Goal: Task Accomplishment & Management: Use online tool/utility

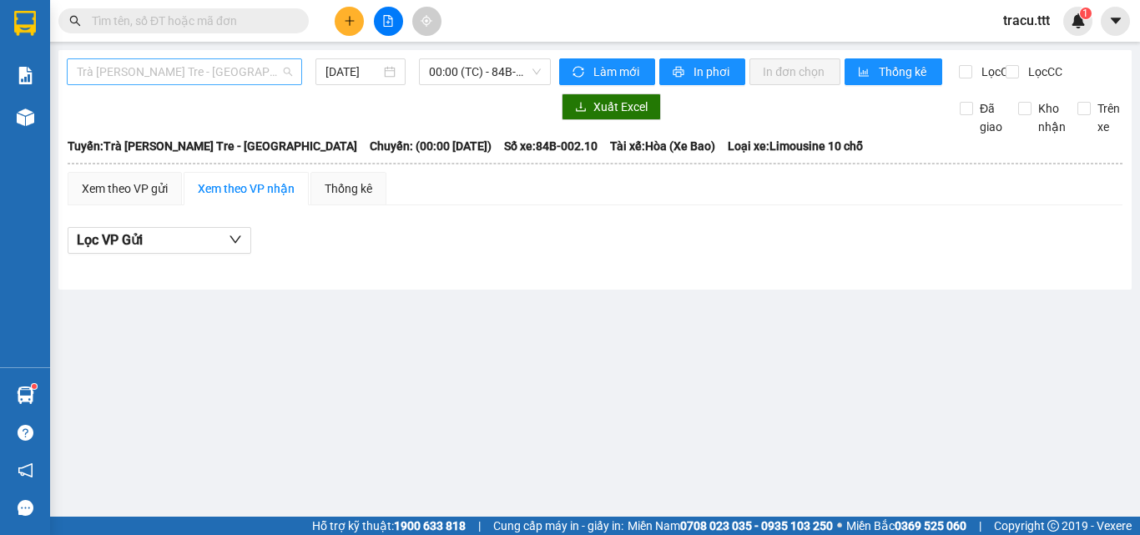
drag, startPoint x: 256, startPoint y: 64, endPoint x: 270, endPoint y: 59, distance: 14.3
click at [256, 65] on span "Trà [PERSON_NAME] Tre - [GEOGRAPHIC_DATA]" at bounding box center [184, 71] width 215 height 25
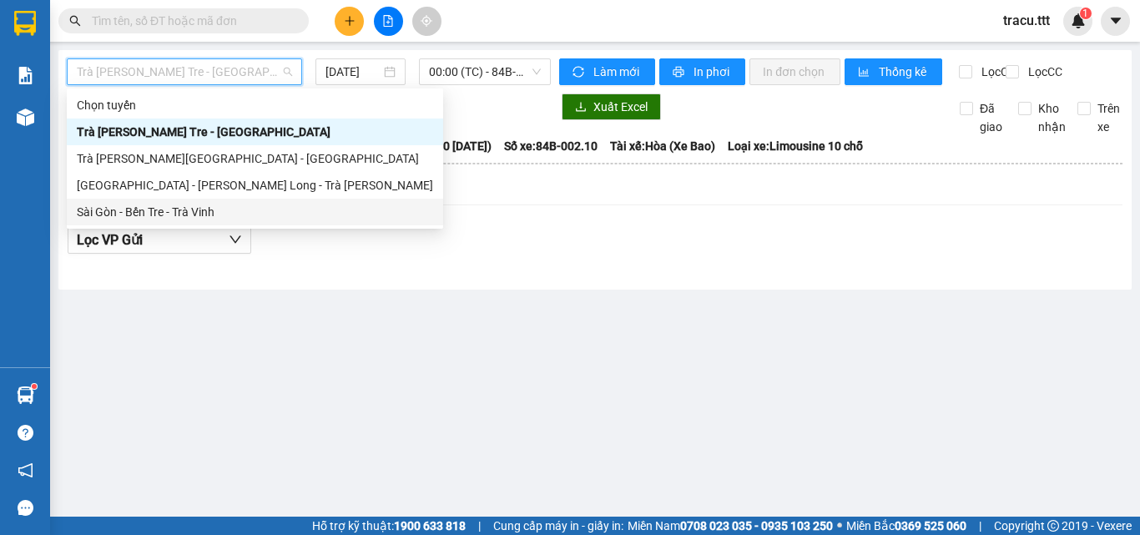
click at [199, 215] on div "Sài Gòn - Bến Tre - Trà Vinh" at bounding box center [255, 212] width 356 height 18
type input "[DATE]"
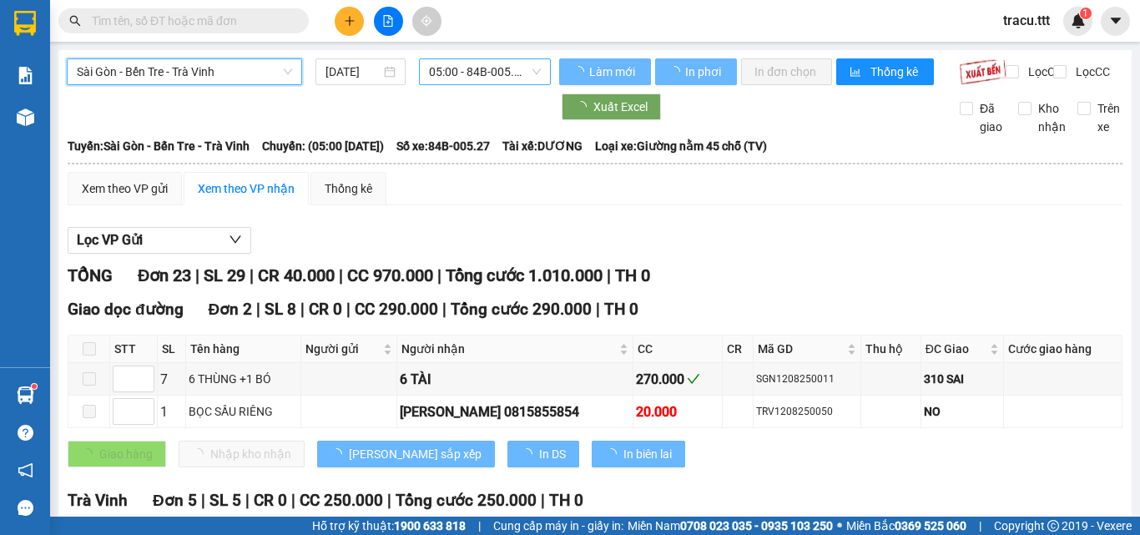
click at [502, 68] on span "05:00 - 84B-005.27" at bounding box center [485, 71] width 112 height 25
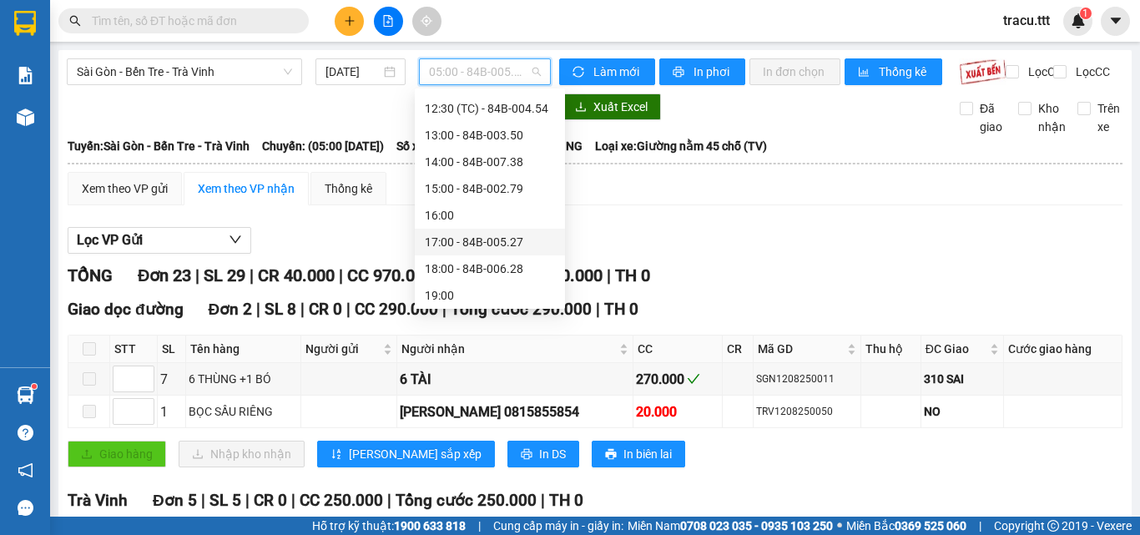
scroll to position [180, 0]
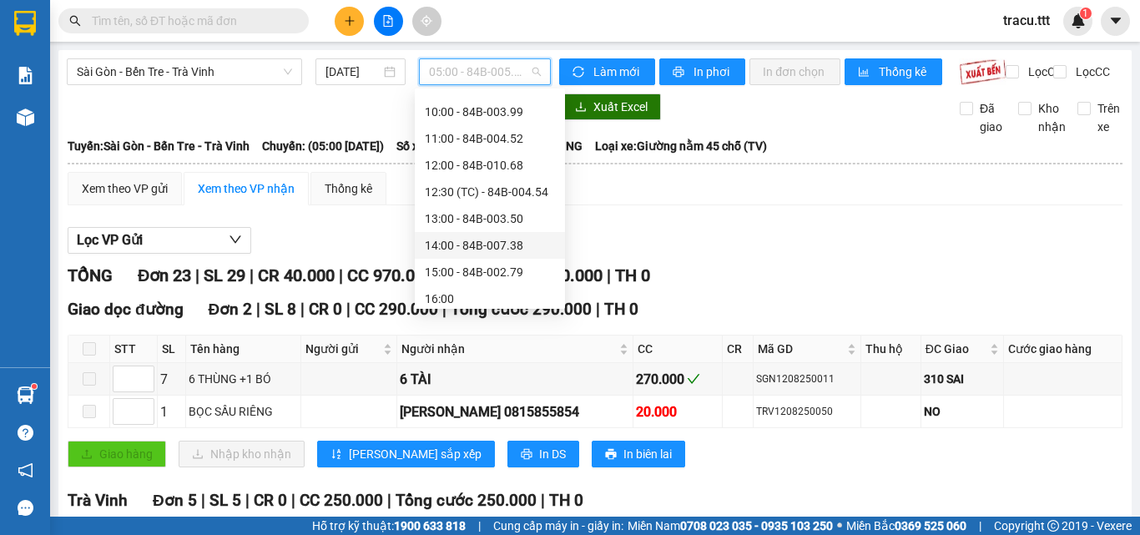
click at [507, 240] on div "14:00 - 84B-007.38" at bounding box center [490, 245] width 130 height 18
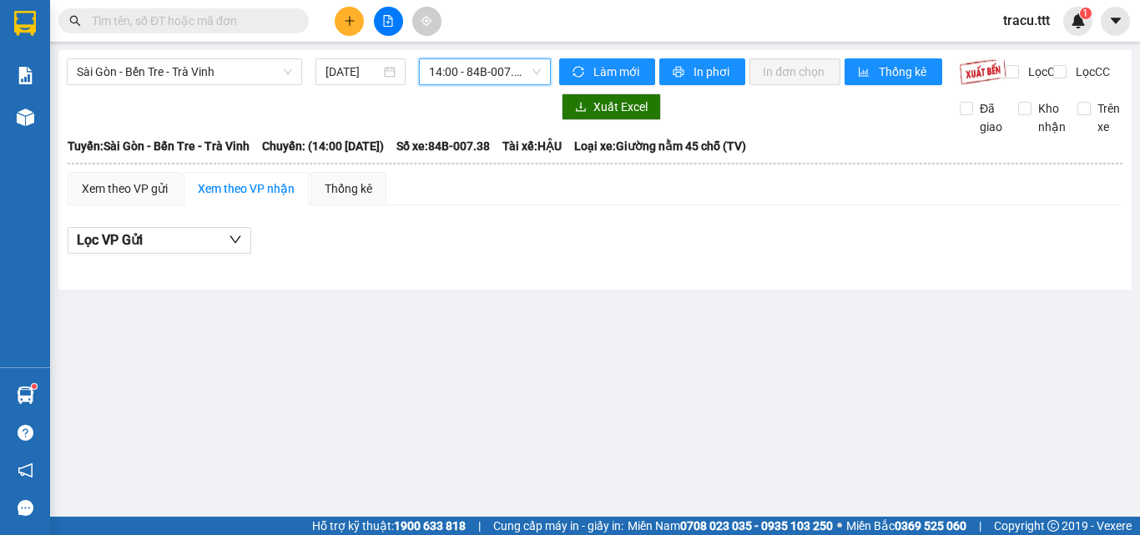
click at [538, 77] on span "14:00 - 84B-007.38" at bounding box center [485, 71] width 112 height 25
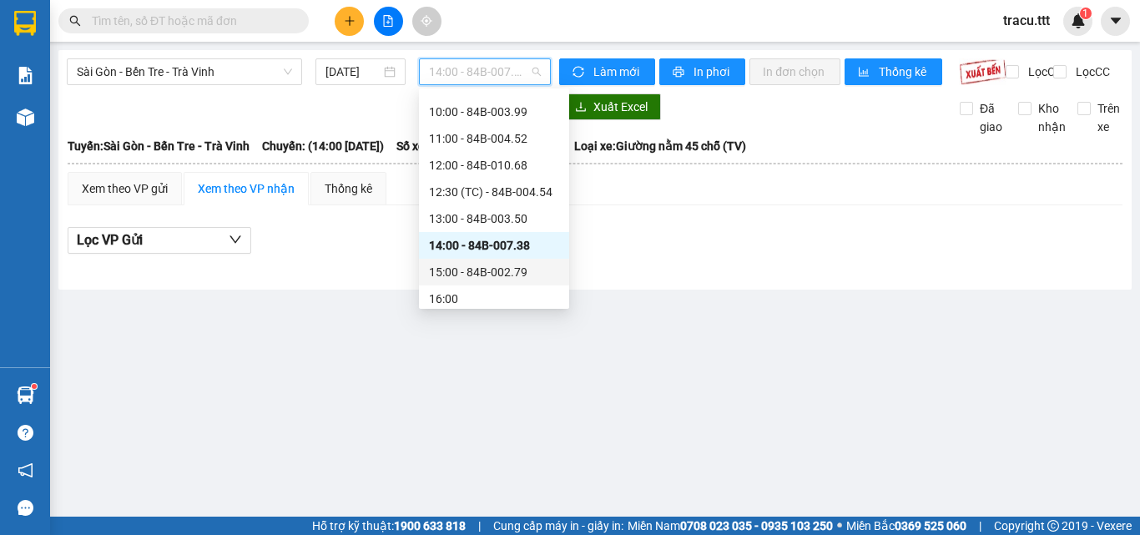
click at [470, 274] on div "15:00 - 84B-002.79" at bounding box center [494, 272] width 130 height 18
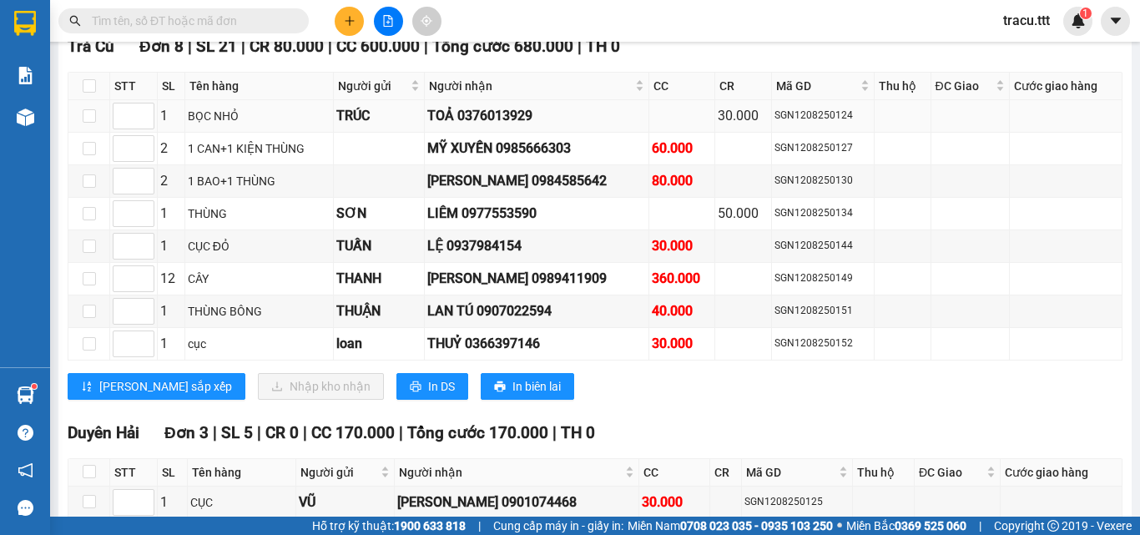
scroll to position [1618, 0]
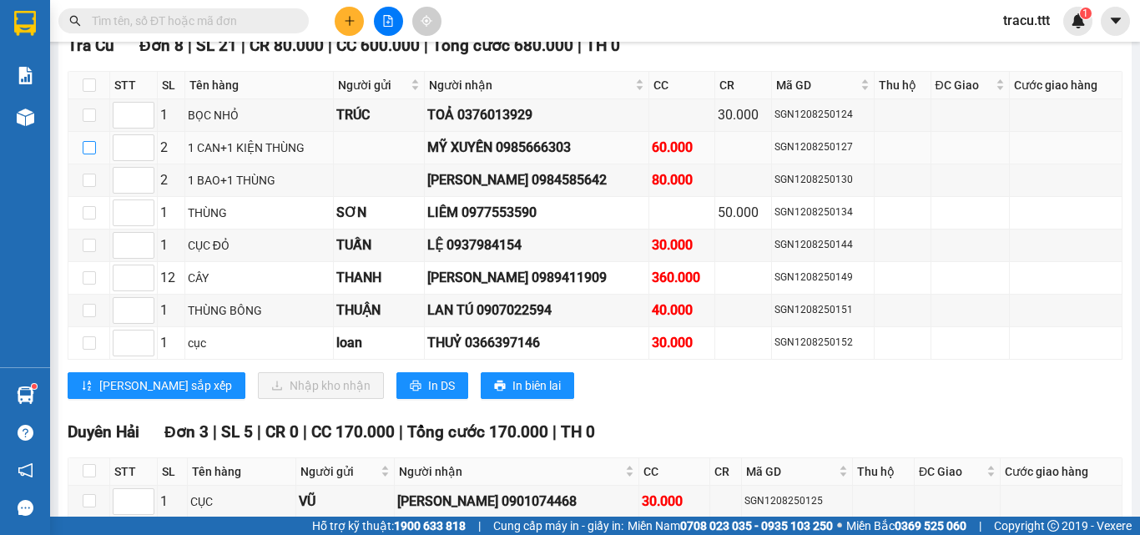
click at [89, 154] on input "checkbox" at bounding box center [89, 147] width 13 height 13
checkbox input "true"
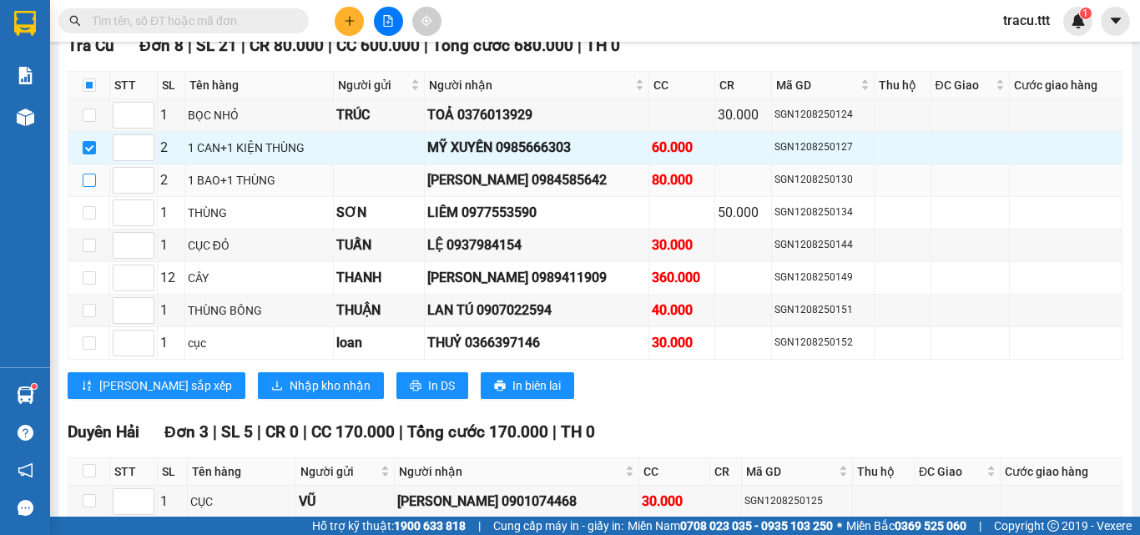
click at [85, 187] on input "checkbox" at bounding box center [89, 180] width 13 height 13
checkbox input "true"
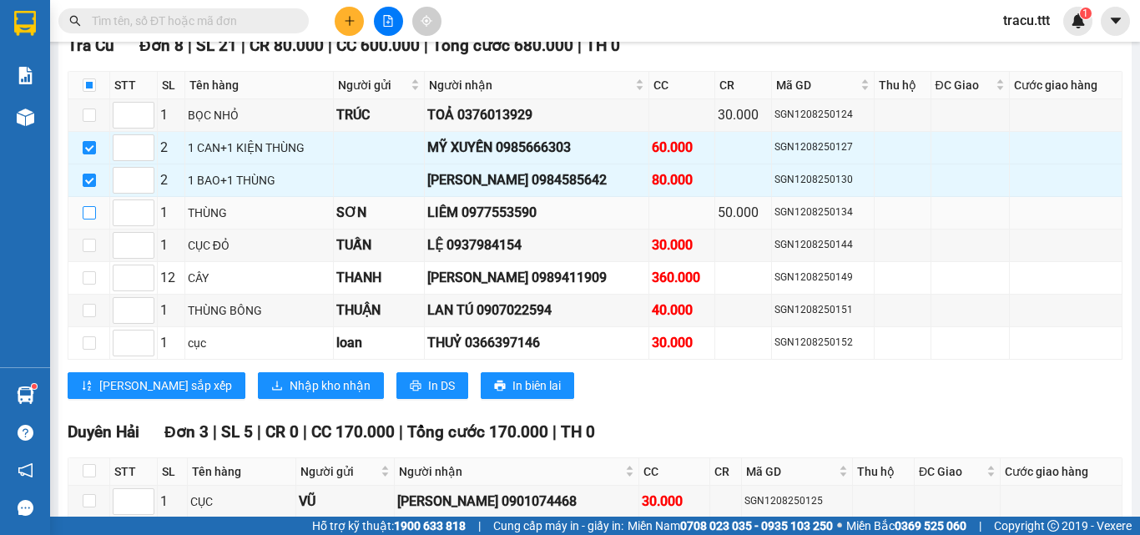
click at [83, 220] on input "checkbox" at bounding box center [89, 212] width 13 height 13
checkbox input "true"
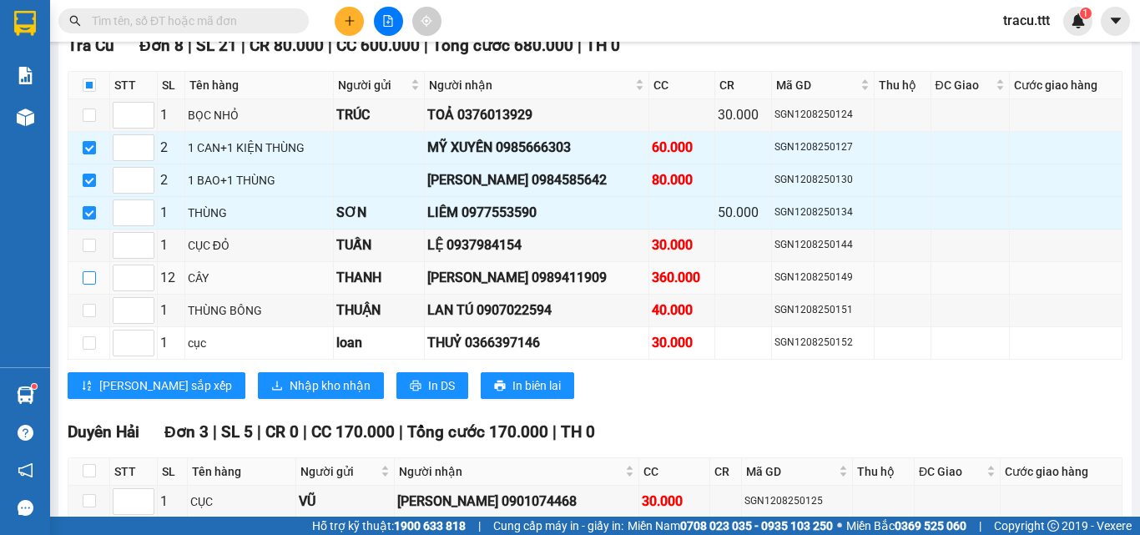
click at [89, 285] on input "checkbox" at bounding box center [89, 277] width 13 height 13
checkbox input "true"
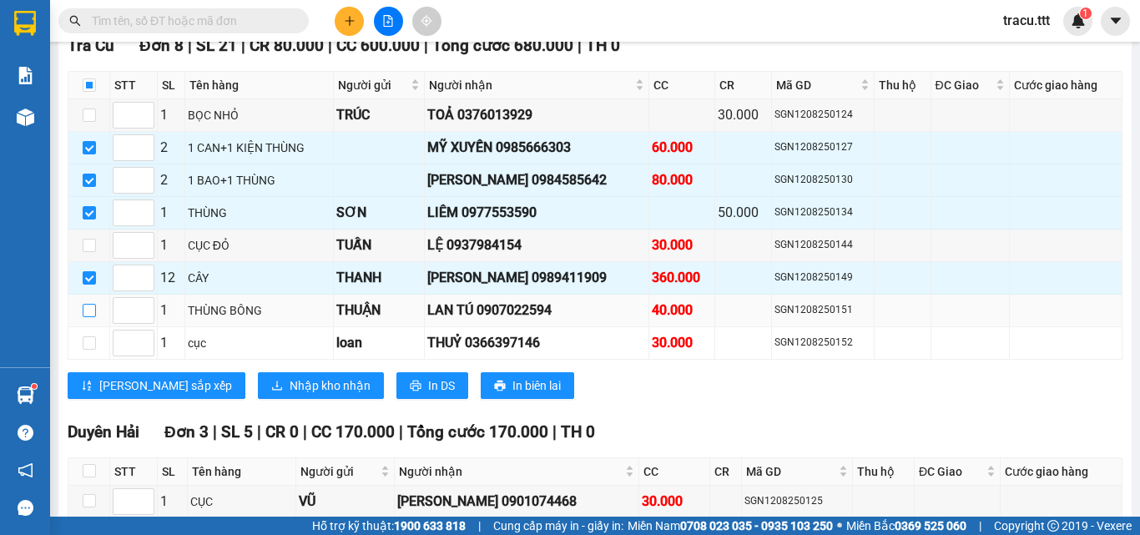
click at [90, 317] on input "checkbox" at bounding box center [89, 310] width 13 height 13
checkbox input "true"
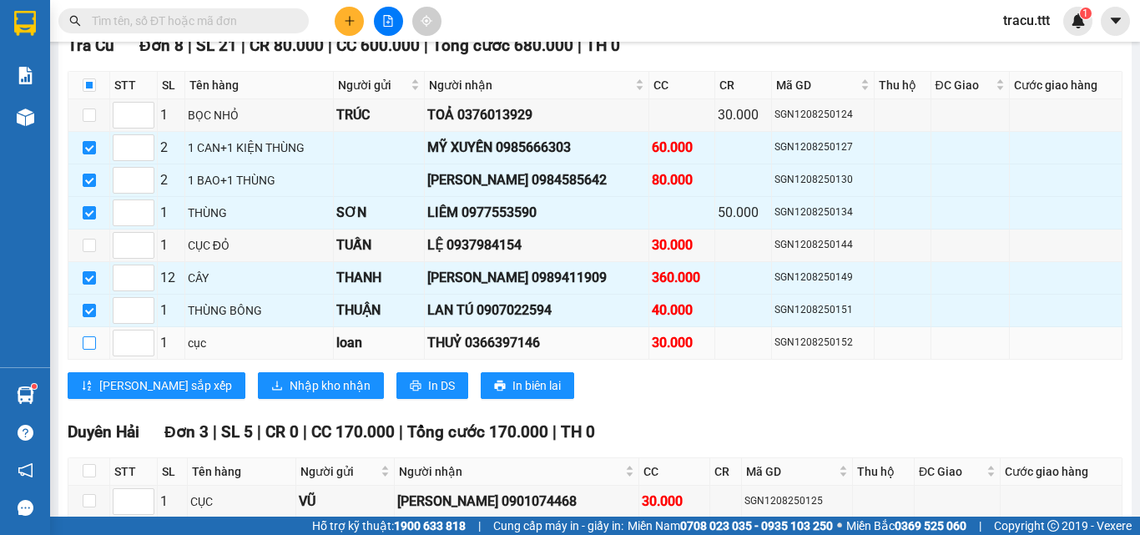
click at [90, 350] on input "checkbox" at bounding box center [89, 342] width 13 height 13
checkbox input "true"
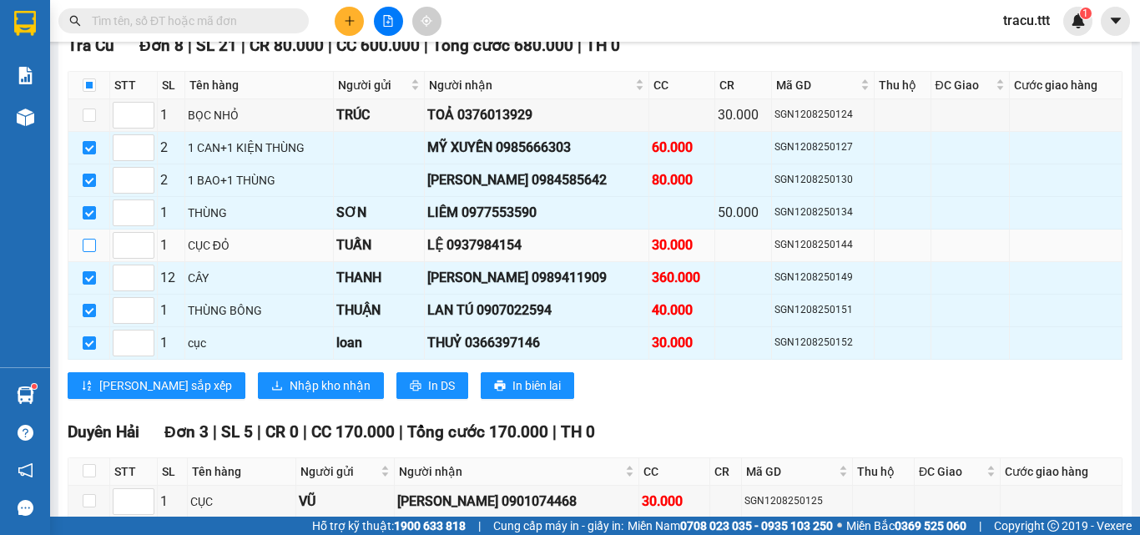
click at [93, 252] on input "checkbox" at bounding box center [89, 245] width 13 height 13
checkbox input "true"
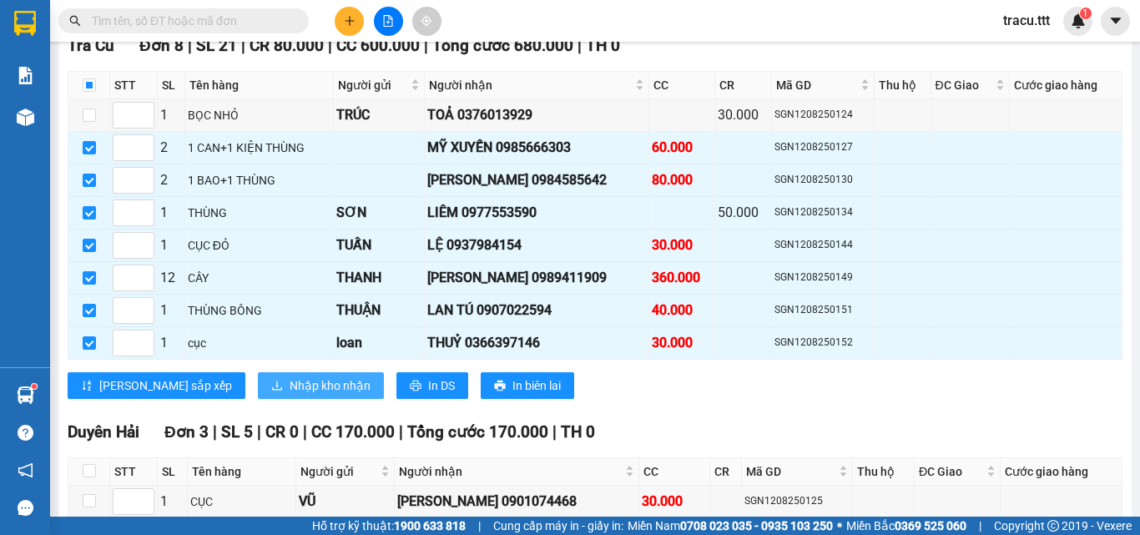
click at [258, 399] on button "Nhập kho nhận" at bounding box center [321, 385] width 126 height 27
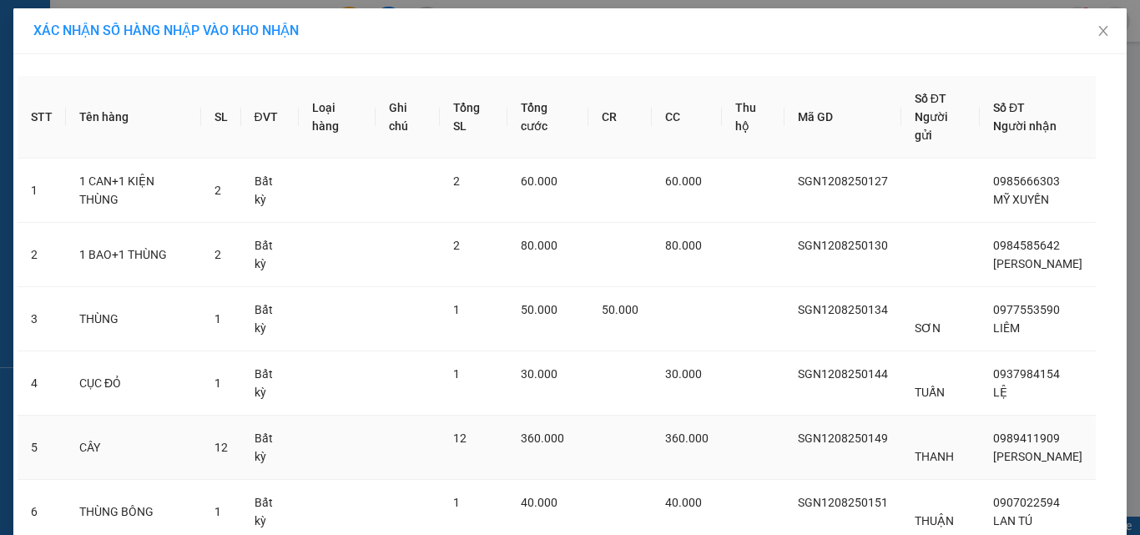
scroll to position [214, 0]
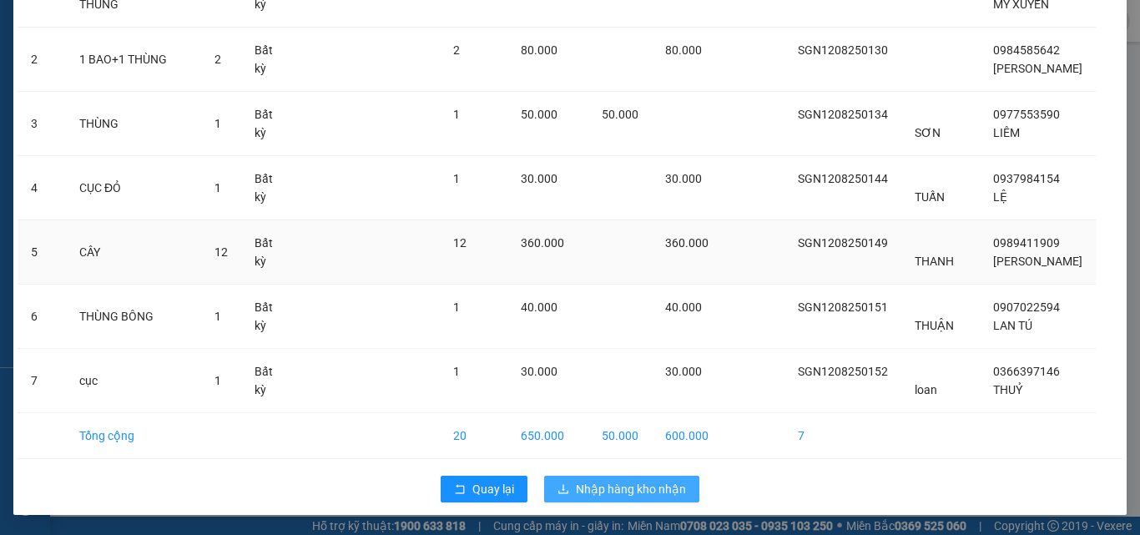
click at [662, 497] on span "Nhập hàng kho nhận" at bounding box center [631, 489] width 110 height 18
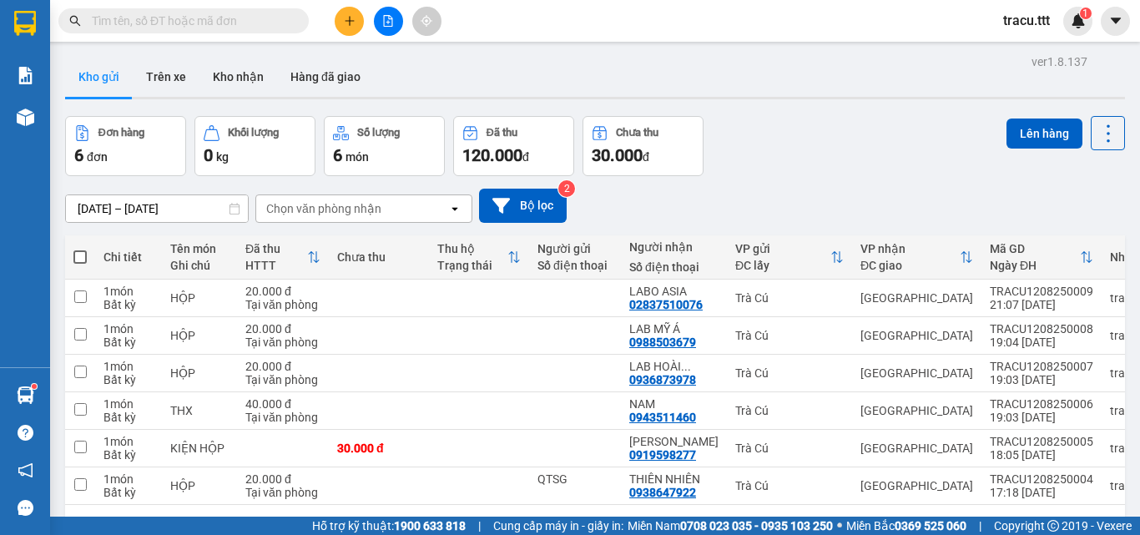
click at [336, 23] on button at bounding box center [349, 21] width 29 height 29
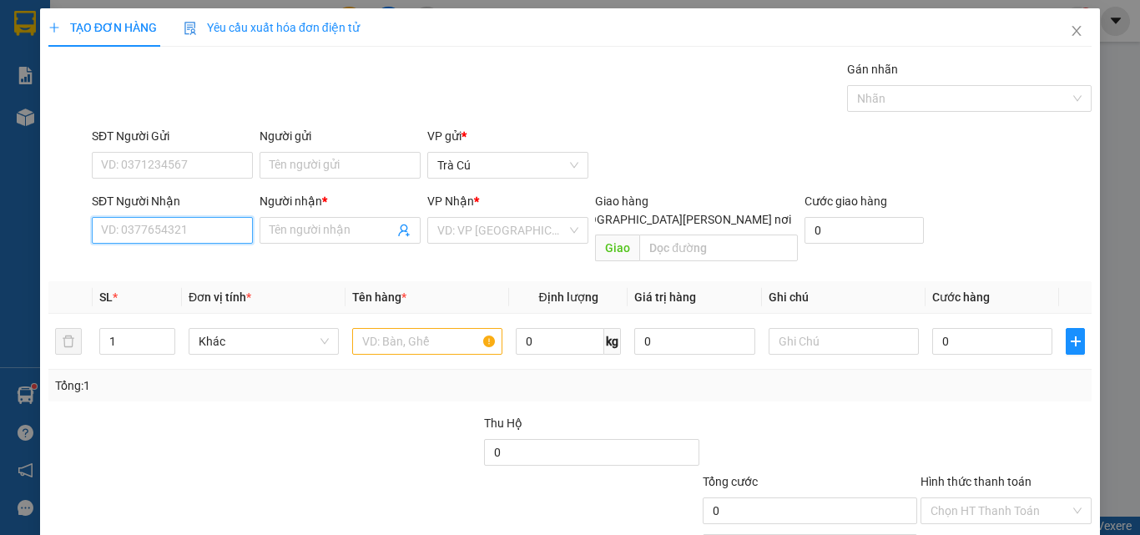
click at [208, 234] on input "SĐT Người Nhận" at bounding box center [172, 230] width 161 height 27
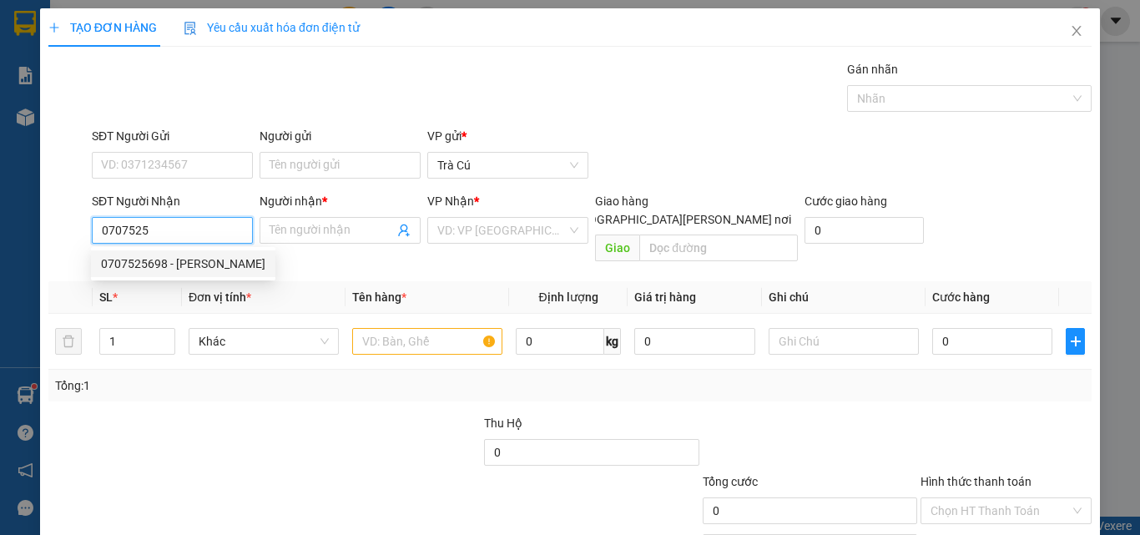
click at [207, 258] on div "0707525698 - [PERSON_NAME]" at bounding box center [183, 264] width 164 height 18
type input "0707525698"
type input "LINH"
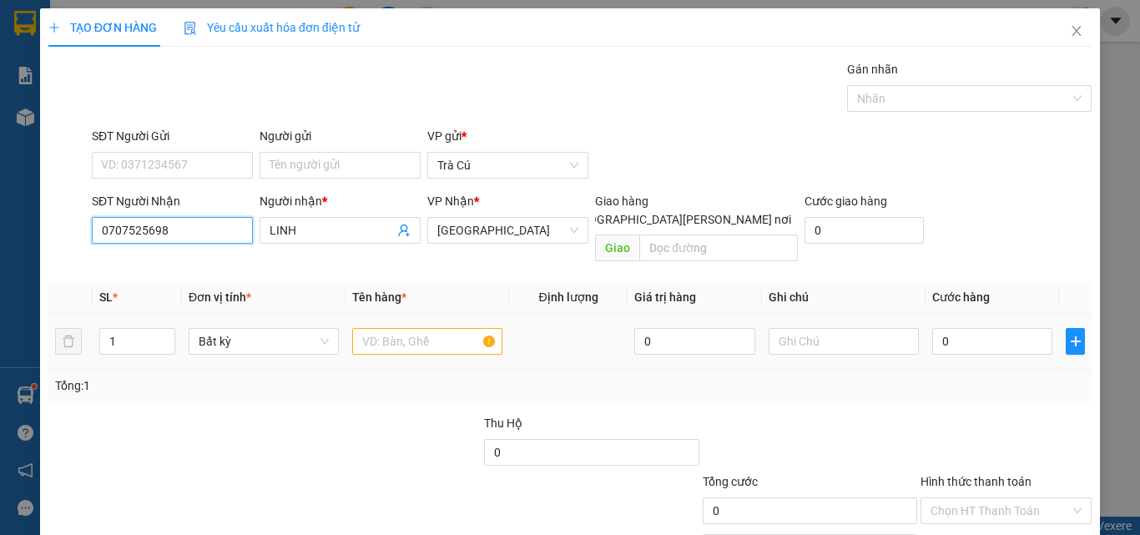
type input "0707525698"
click at [422, 328] on input "text" at bounding box center [427, 341] width 150 height 27
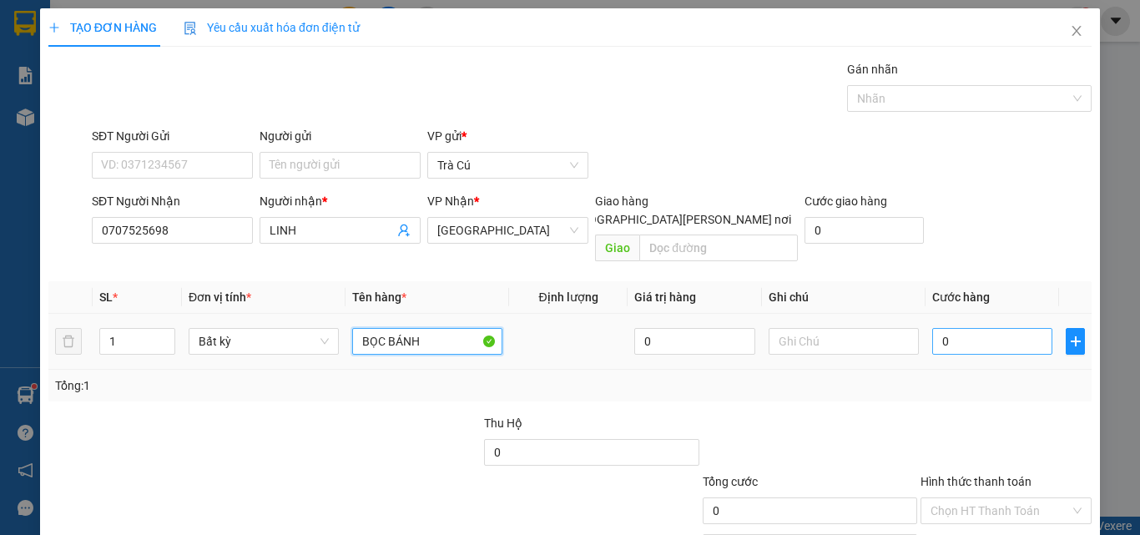
type input "BỌC BÁNH"
click at [956, 328] on input "0" at bounding box center [992, 341] width 120 height 27
type input "3"
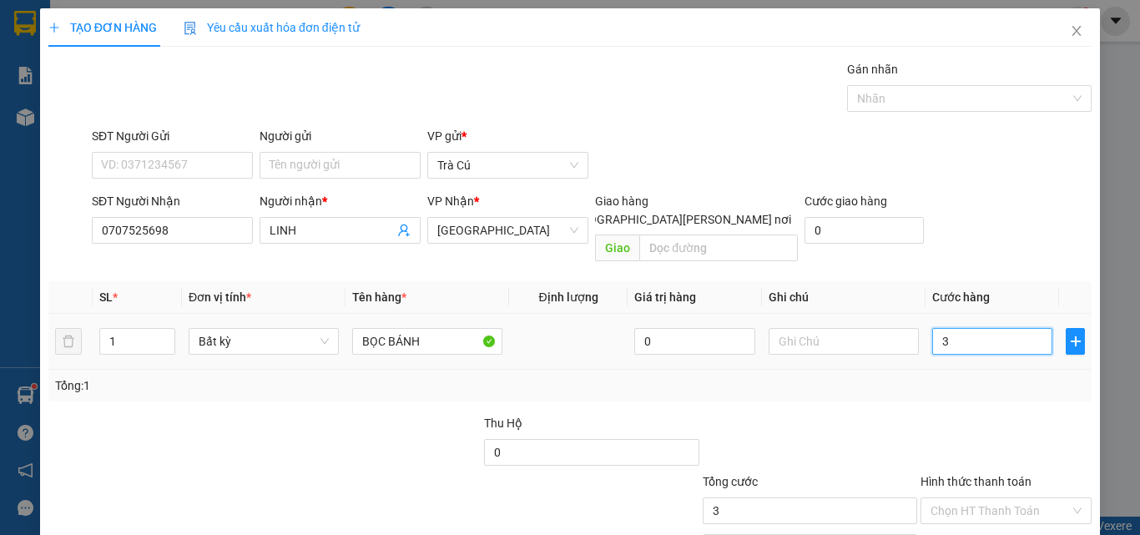
type input "30"
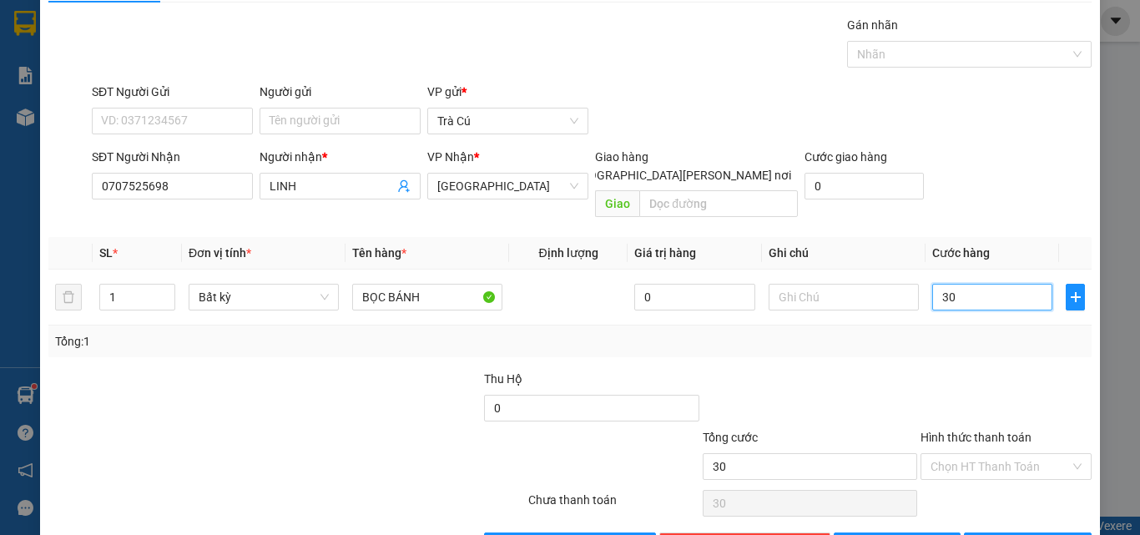
scroll to position [83, 0]
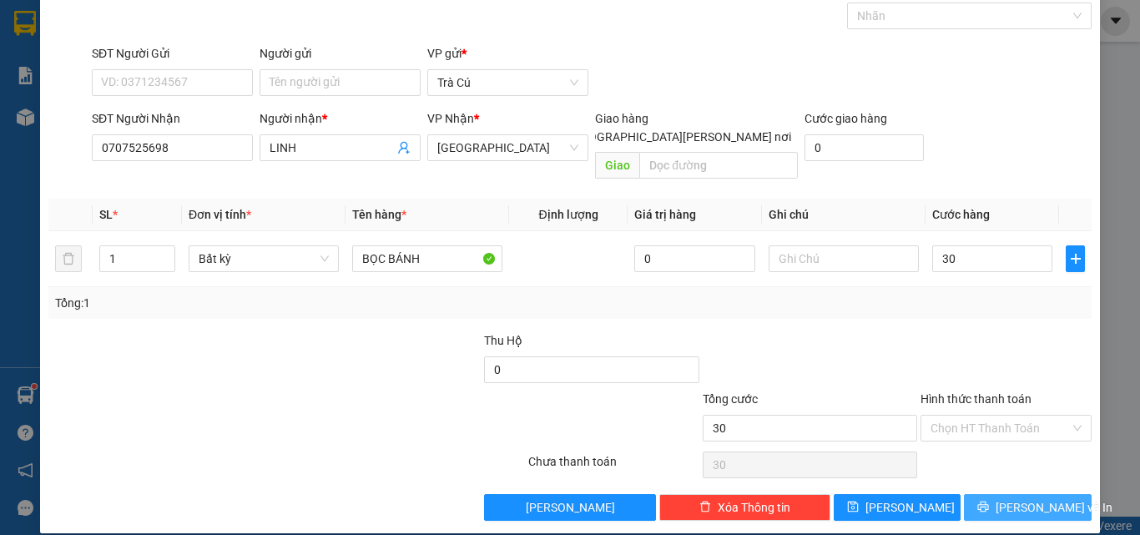
type input "30.000"
drag, startPoint x: 1003, startPoint y: 477, endPoint x: 1012, endPoint y: 477, distance: 9.2
click at [1004, 494] on button "[PERSON_NAME] và In" at bounding box center [1028, 507] width 128 height 27
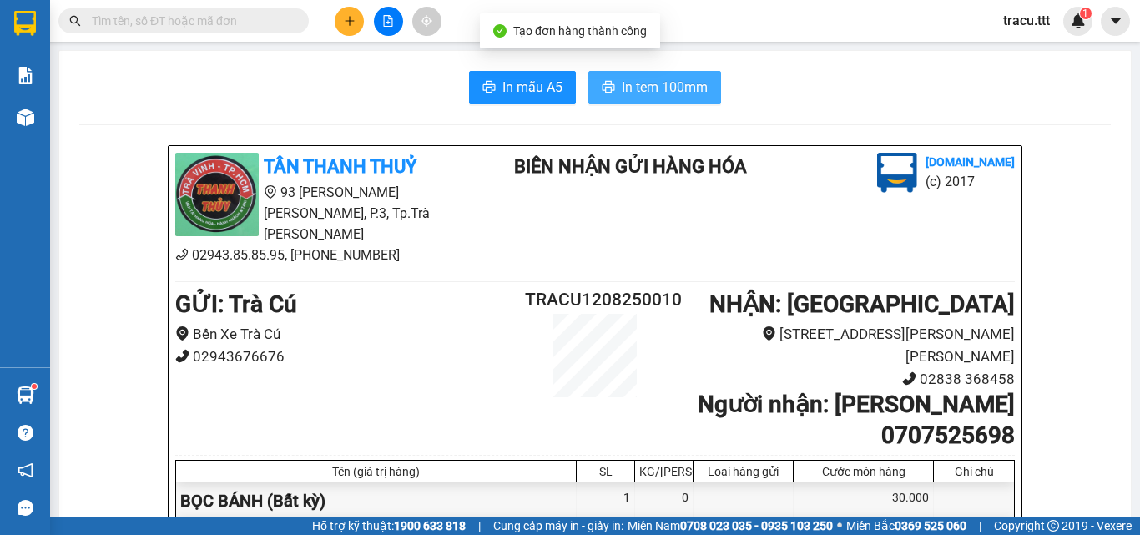
click at [635, 79] on span "In tem 100mm" at bounding box center [665, 87] width 86 height 21
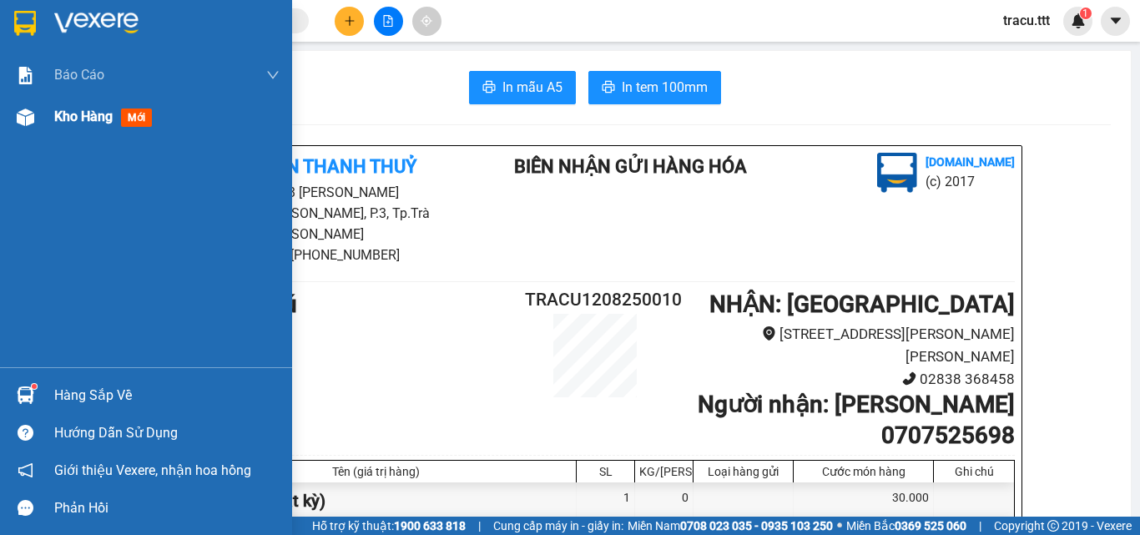
click at [93, 128] on div "Kho hàng mới" at bounding box center [166, 117] width 225 height 42
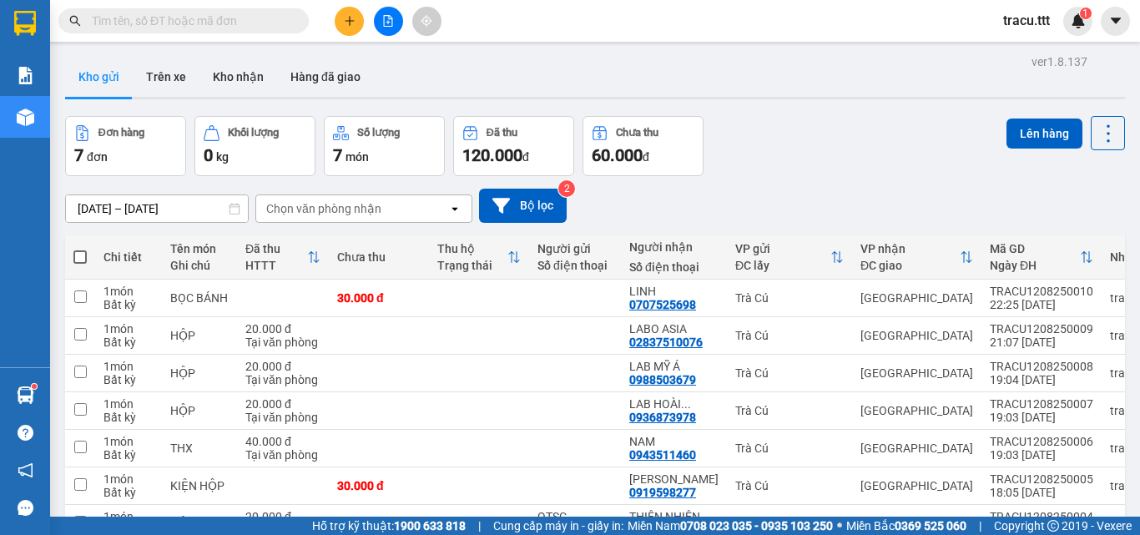
click at [78, 262] on span at bounding box center [79, 256] width 13 height 13
click at [80, 249] on input "checkbox" at bounding box center [80, 249] width 0 height 0
checkbox input "true"
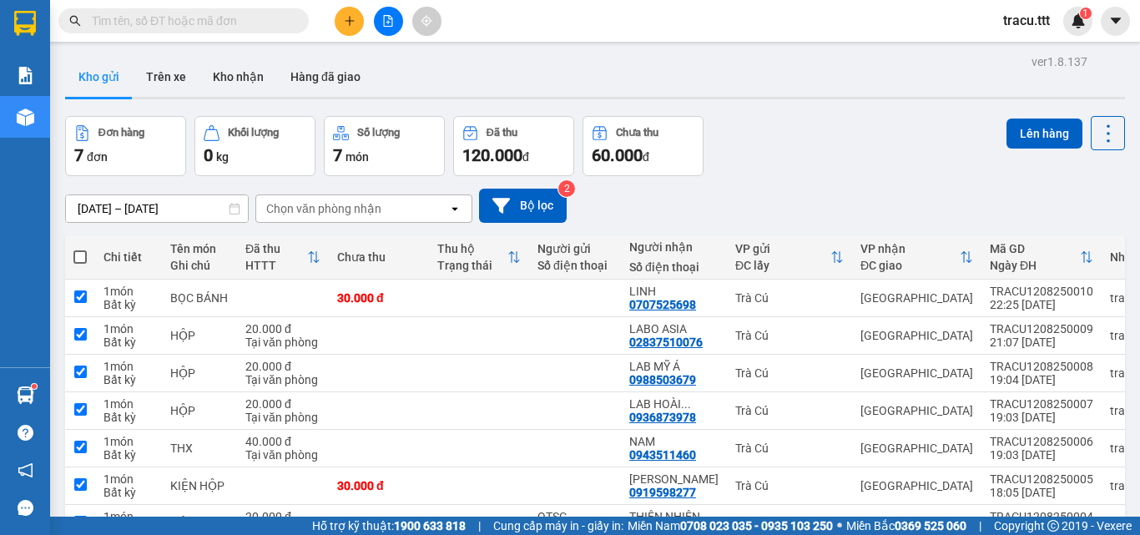
checkbox input "true"
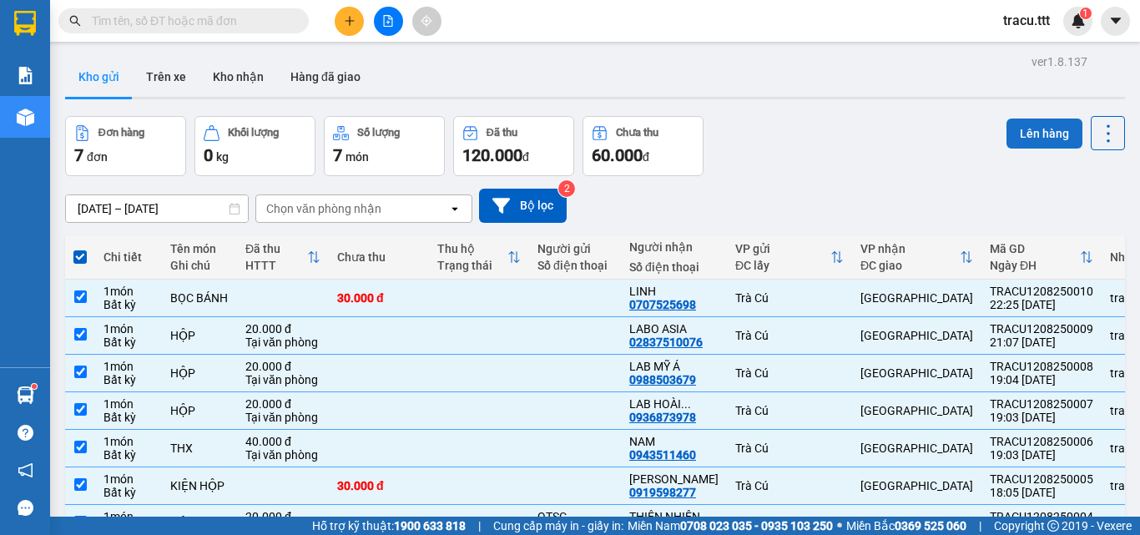
click at [1044, 144] on button "Lên hàng" at bounding box center [1045, 134] width 76 height 30
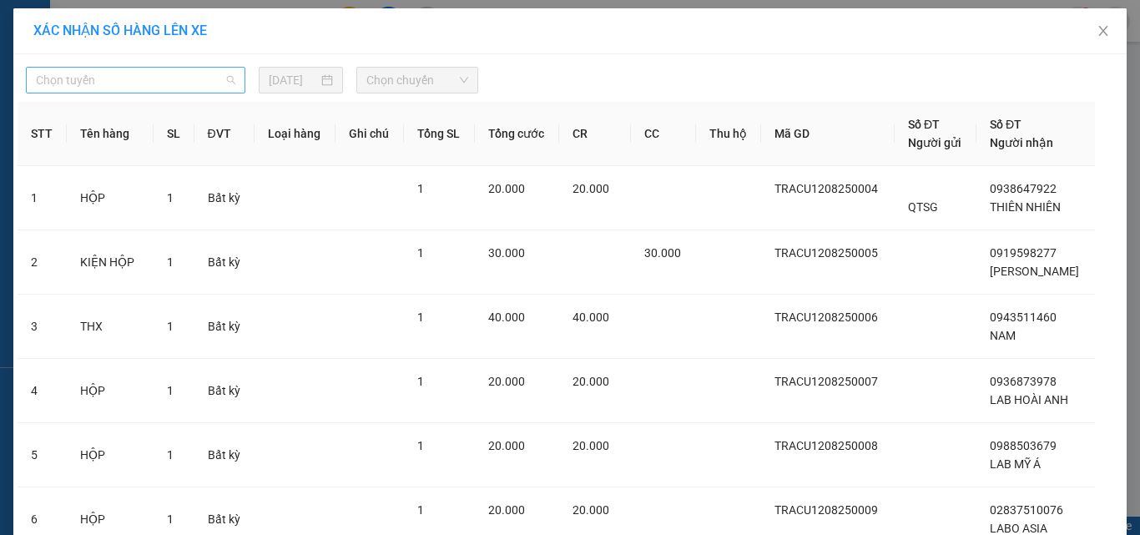
click at [220, 87] on span "Chọn tuyến" at bounding box center [135, 80] width 199 height 25
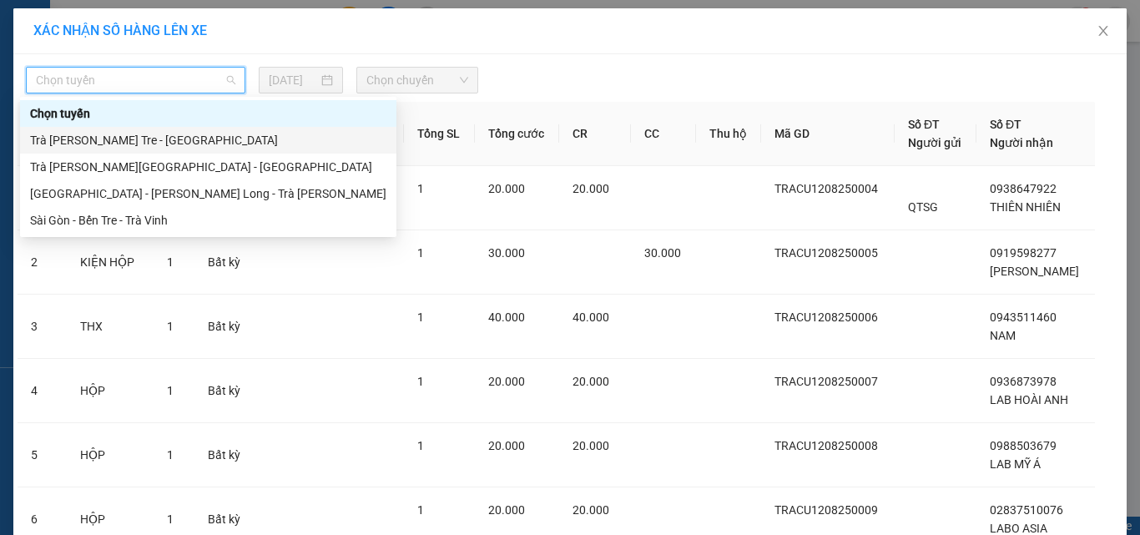
click at [185, 137] on div "Trà [PERSON_NAME] Tre - [GEOGRAPHIC_DATA]" at bounding box center [208, 140] width 356 height 18
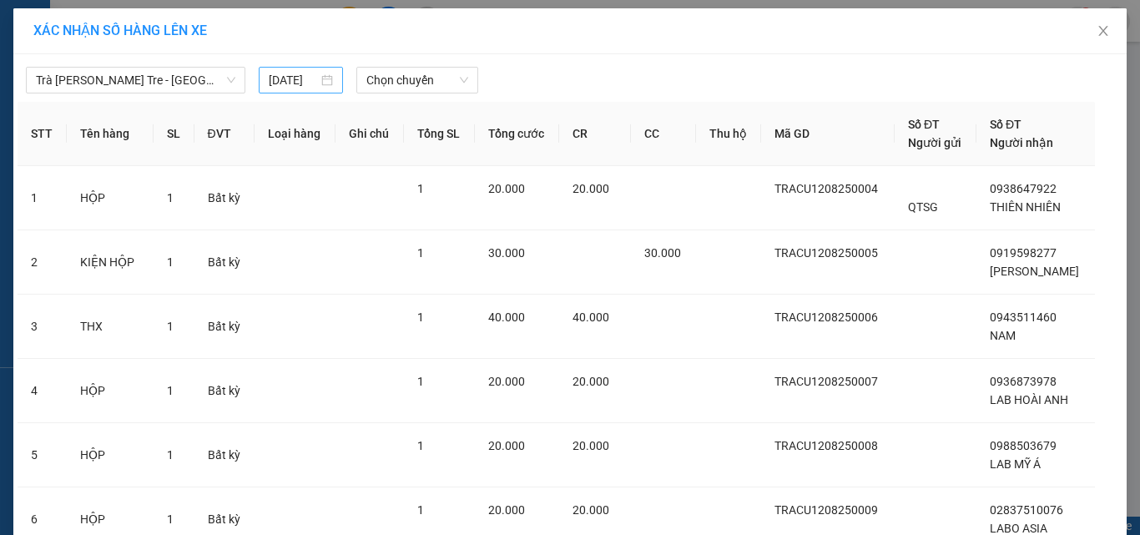
click at [325, 84] on div "[DATE]" at bounding box center [300, 80] width 83 height 27
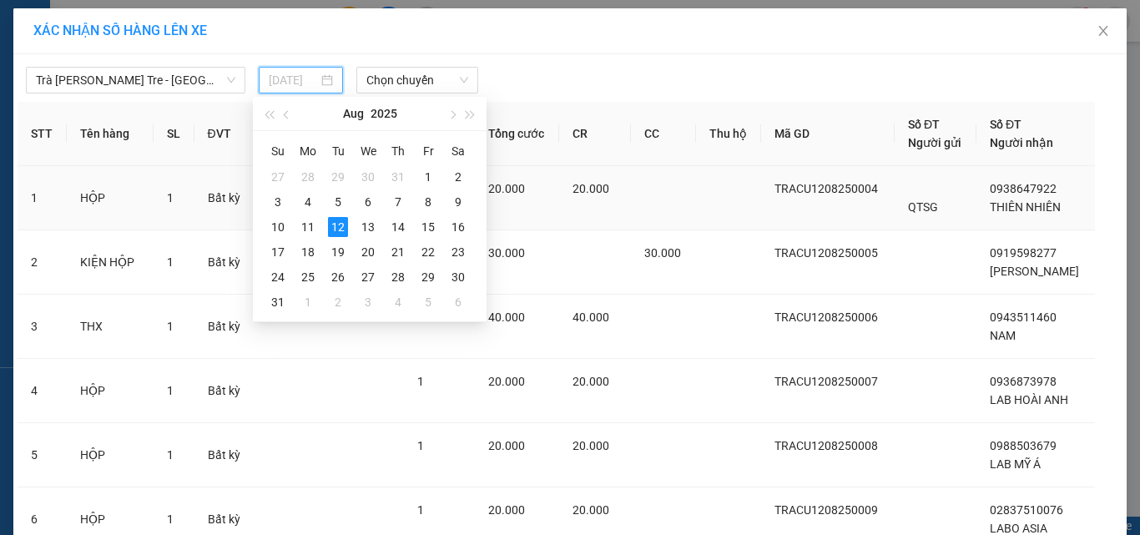
click at [362, 227] on div "13" at bounding box center [368, 227] width 20 height 20
type input "[DATE]"
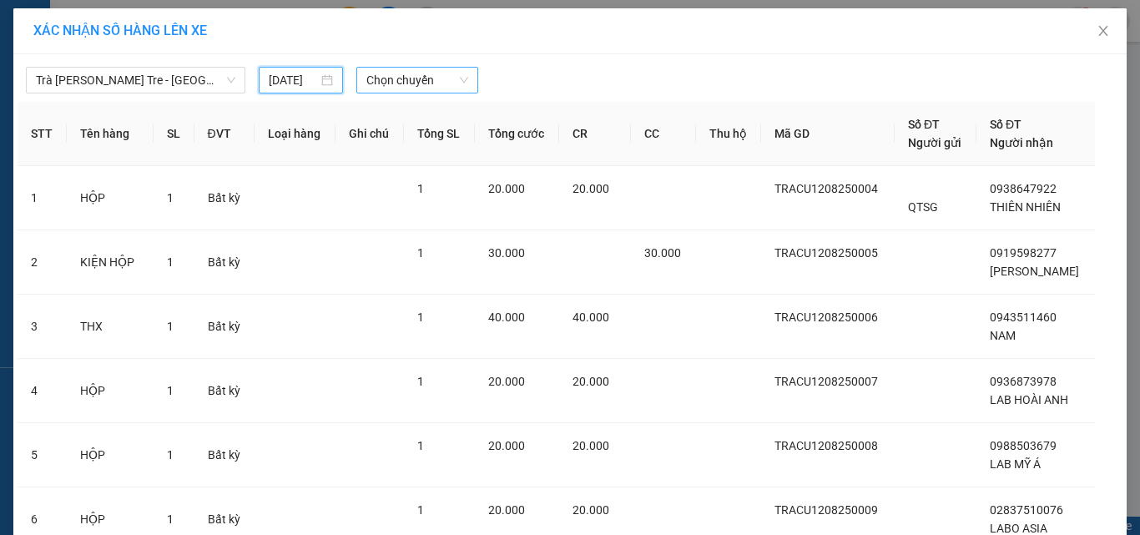
click at [427, 82] on span "Chọn chuyến" at bounding box center [417, 80] width 103 height 25
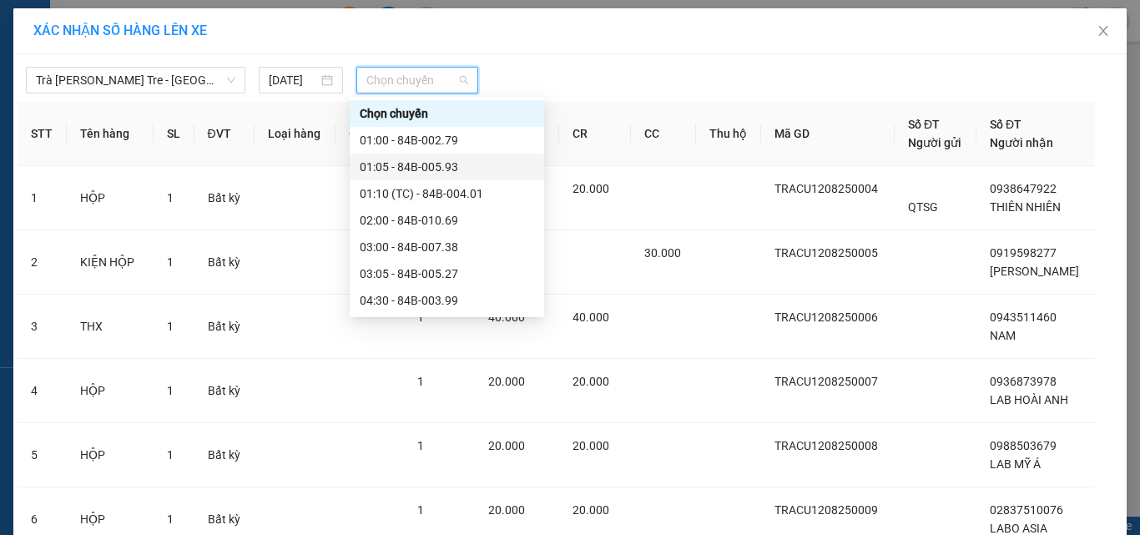
click at [460, 172] on div "01:05 - 84B-005.93" at bounding box center [447, 167] width 174 height 18
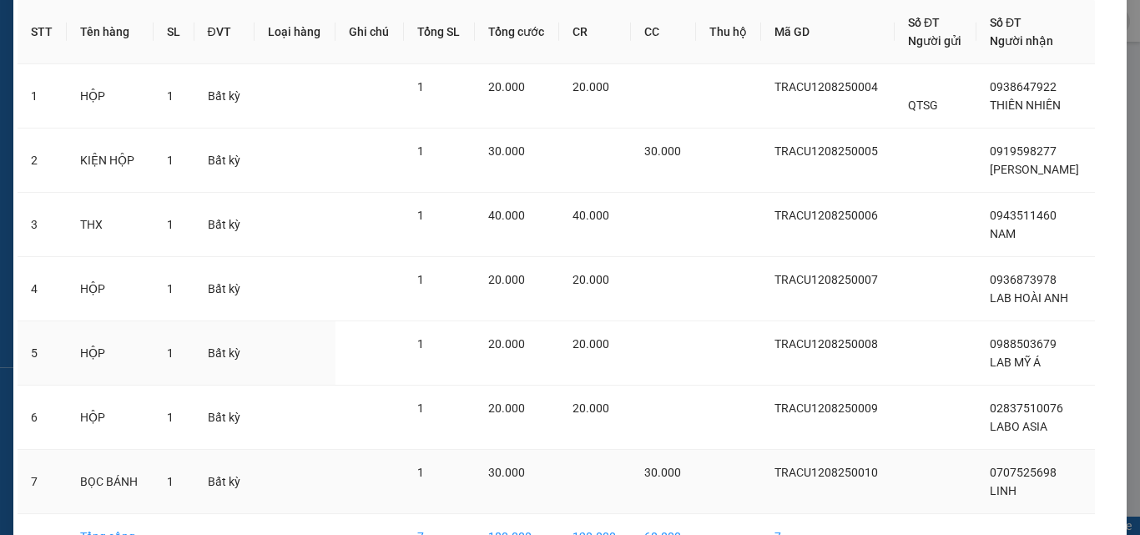
scroll to position [240, 0]
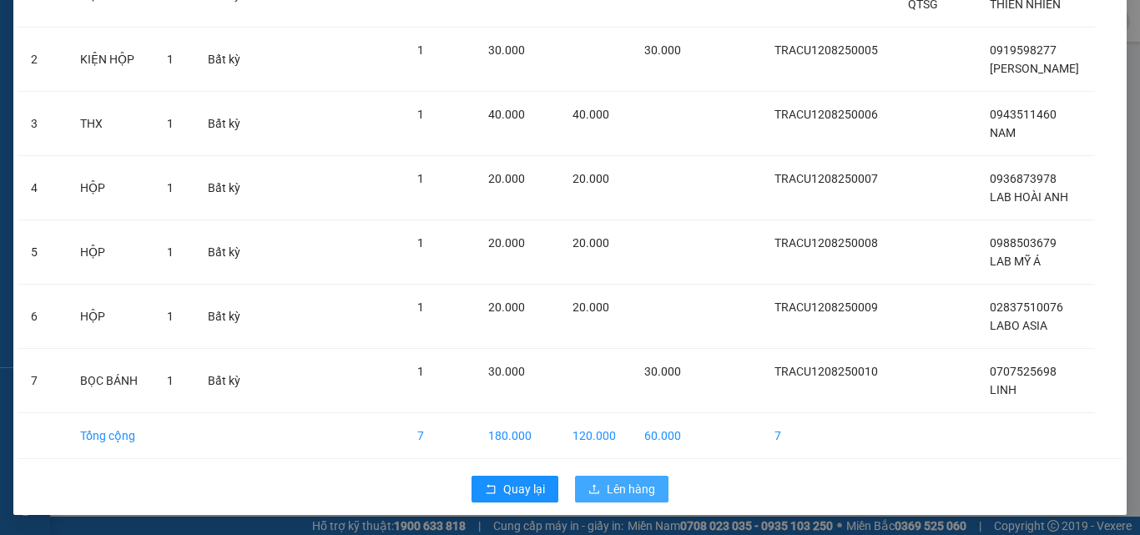
click at [629, 481] on span "Lên hàng" at bounding box center [631, 489] width 48 height 18
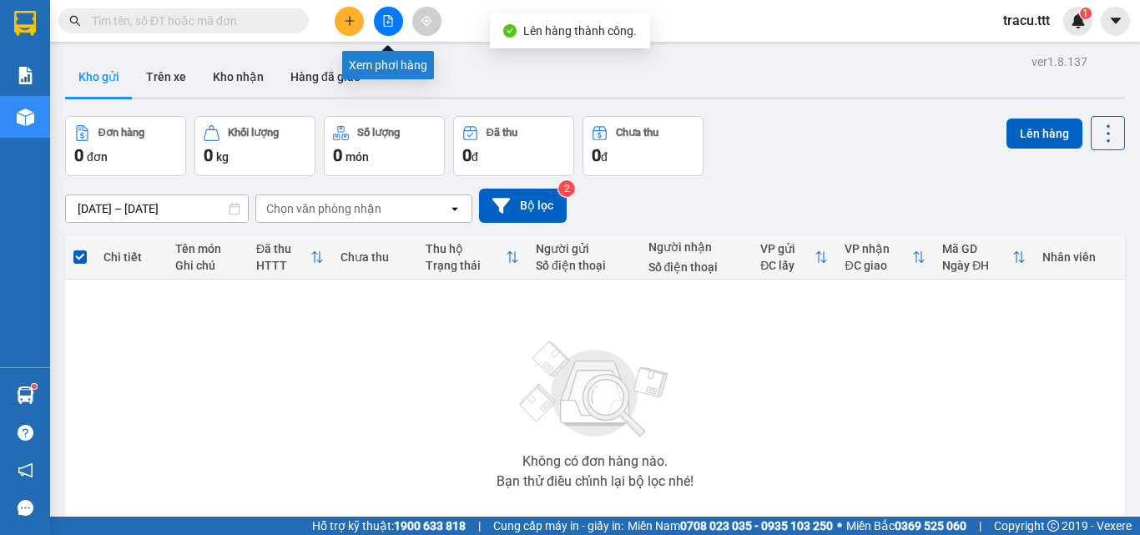
click at [381, 22] on button at bounding box center [388, 21] width 29 height 29
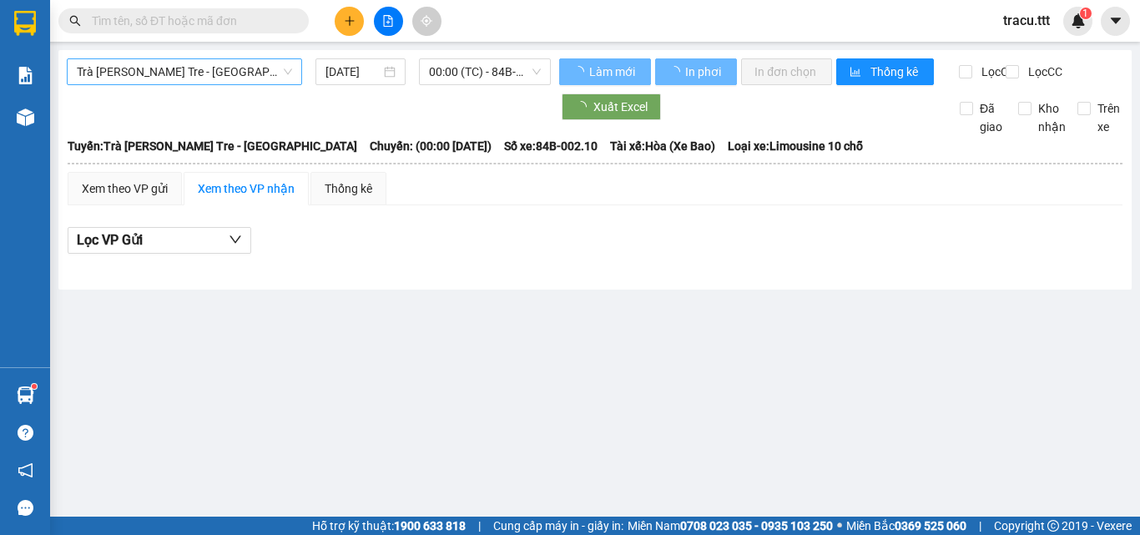
click at [260, 68] on span "Trà [PERSON_NAME] Tre - [GEOGRAPHIC_DATA]" at bounding box center [184, 71] width 215 height 25
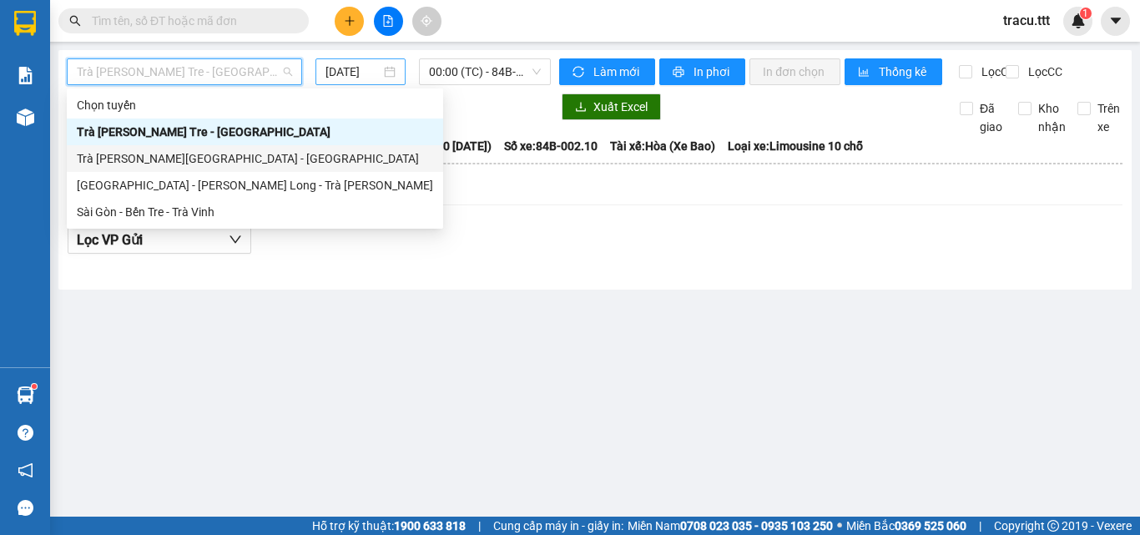
click at [360, 75] on input "[DATE]" at bounding box center [353, 72] width 55 height 18
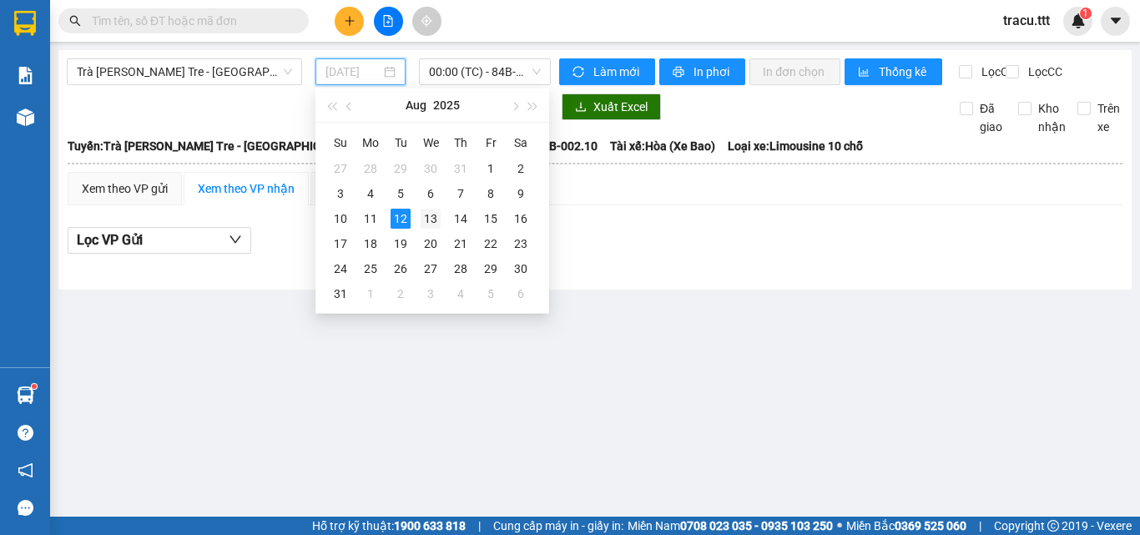
click at [427, 210] on div "13" at bounding box center [431, 219] width 20 height 20
type input "[DATE]"
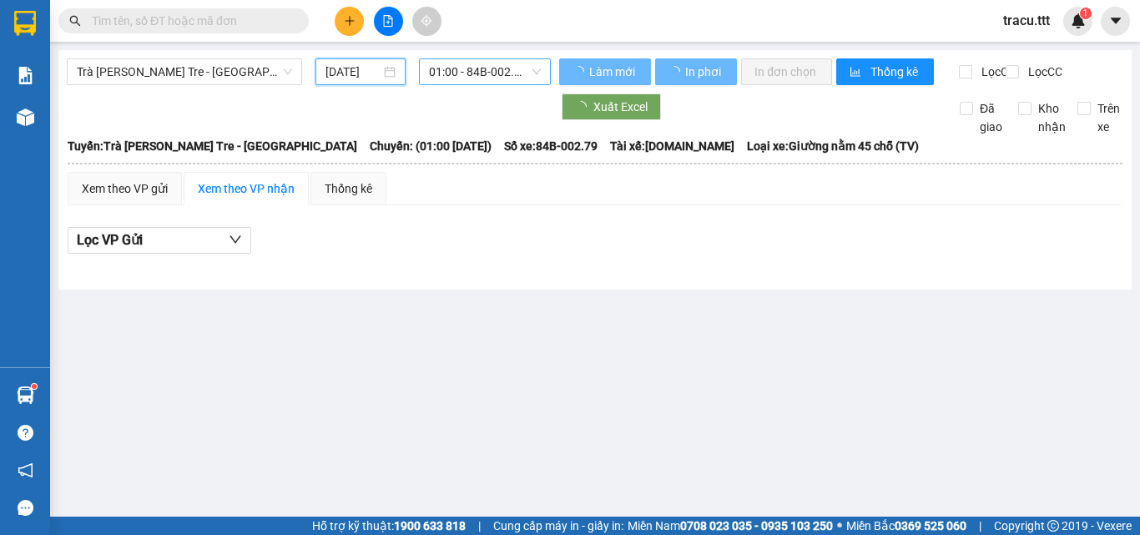
click at [468, 84] on div "01:00 - 84B-002.79" at bounding box center [485, 71] width 132 height 27
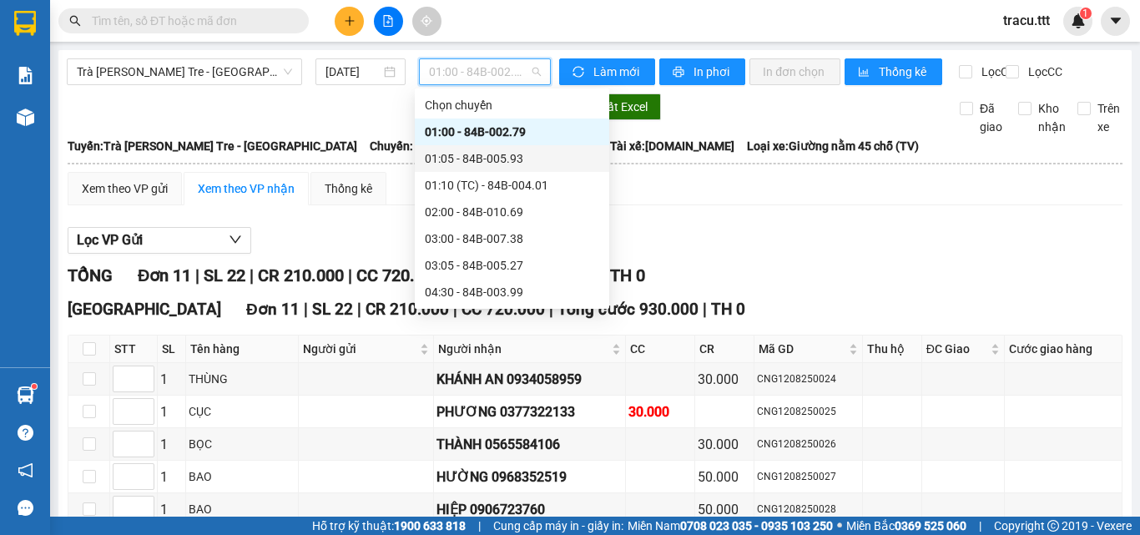
click at [477, 153] on div "01:05 - 84B-005.93" at bounding box center [512, 158] width 174 height 18
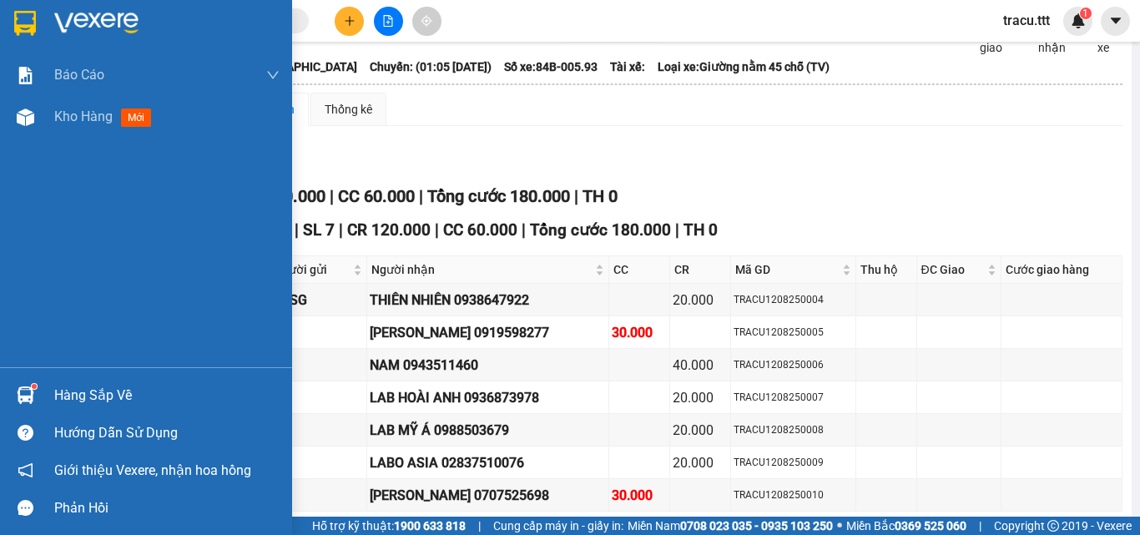
scroll to position [174, 0]
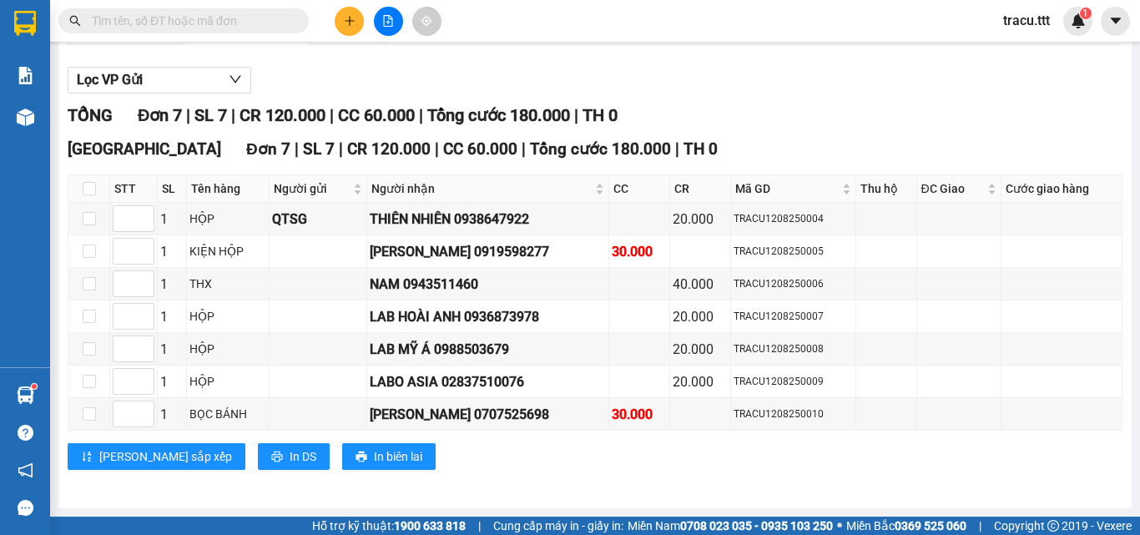
click at [96, 186] on th at bounding box center [89, 189] width 42 height 28
click at [83, 189] on input "checkbox" at bounding box center [89, 188] width 13 height 13
checkbox input "true"
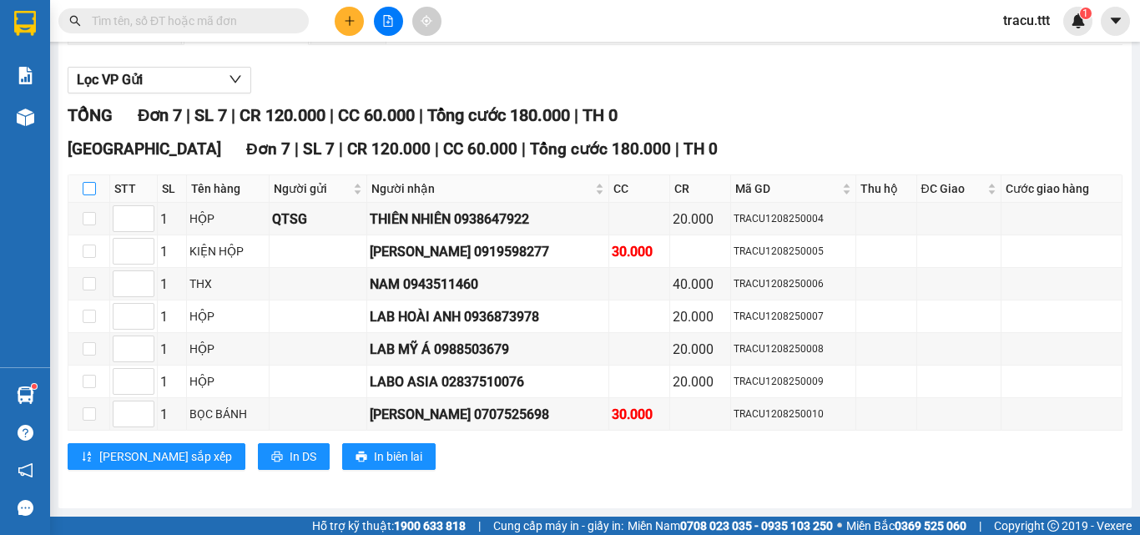
checkbox input "true"
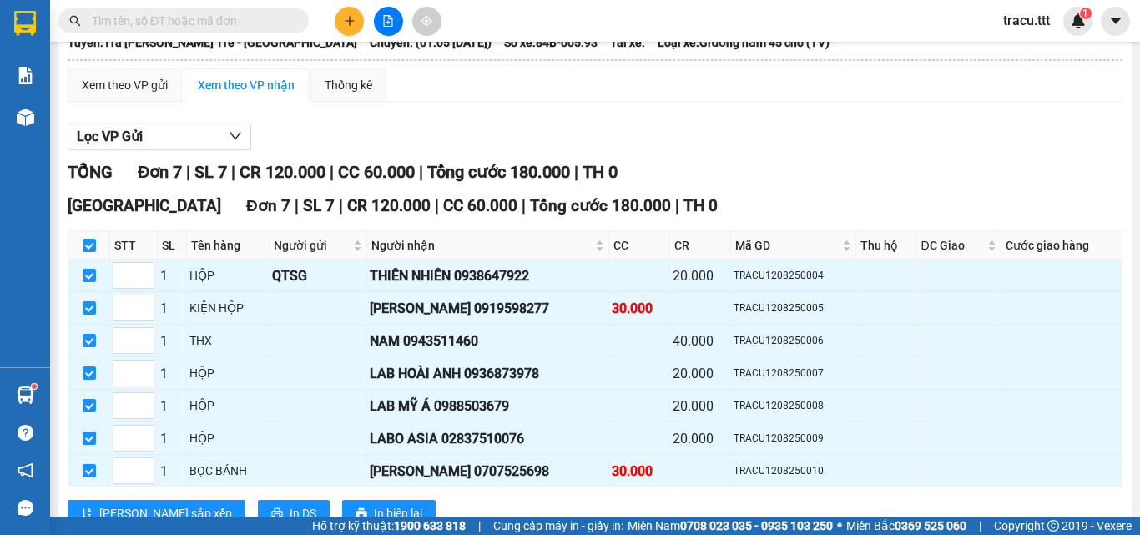
scroll to position [0, 0]
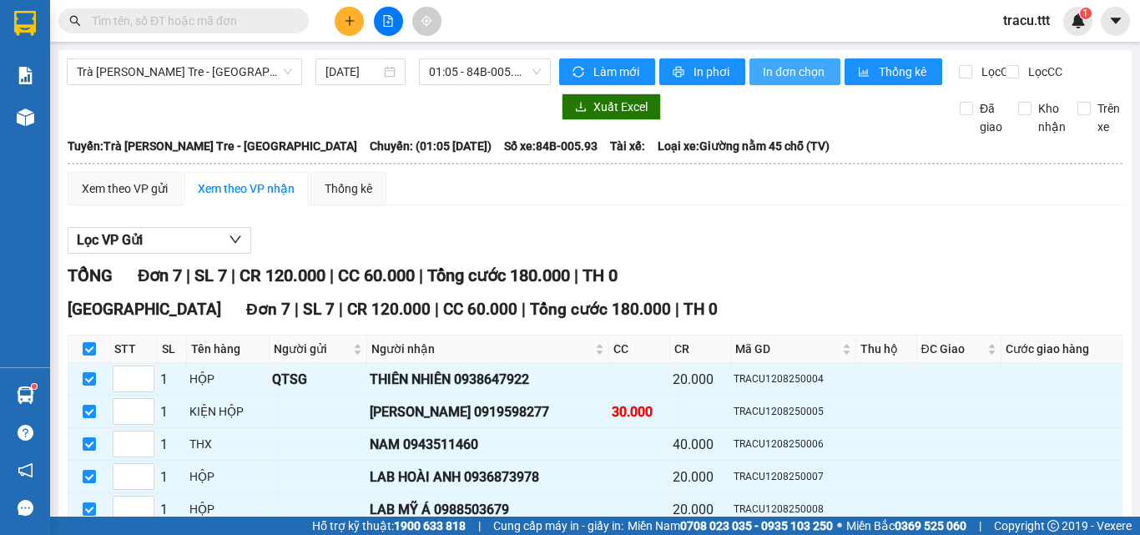
click at [796, 83] on button "In đơn chọn" at bounding box center [795, 71] width 91 height 27
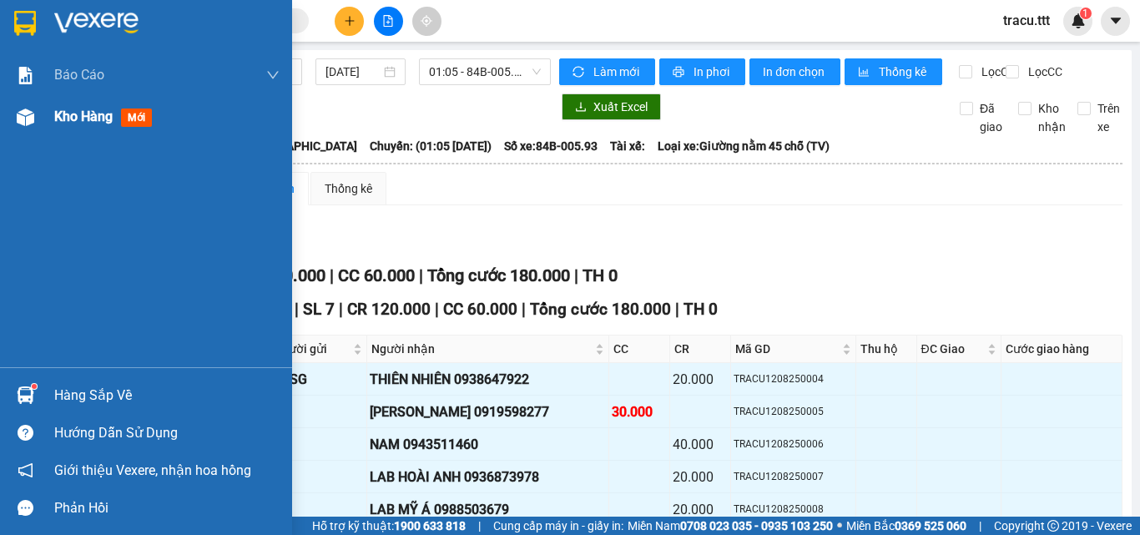
click at [108, 122] on span "Kho hàng" at bounding box center [83, 117] width 58 height 16
